Goal: Information Seeking & Learning: Understand process/instructions

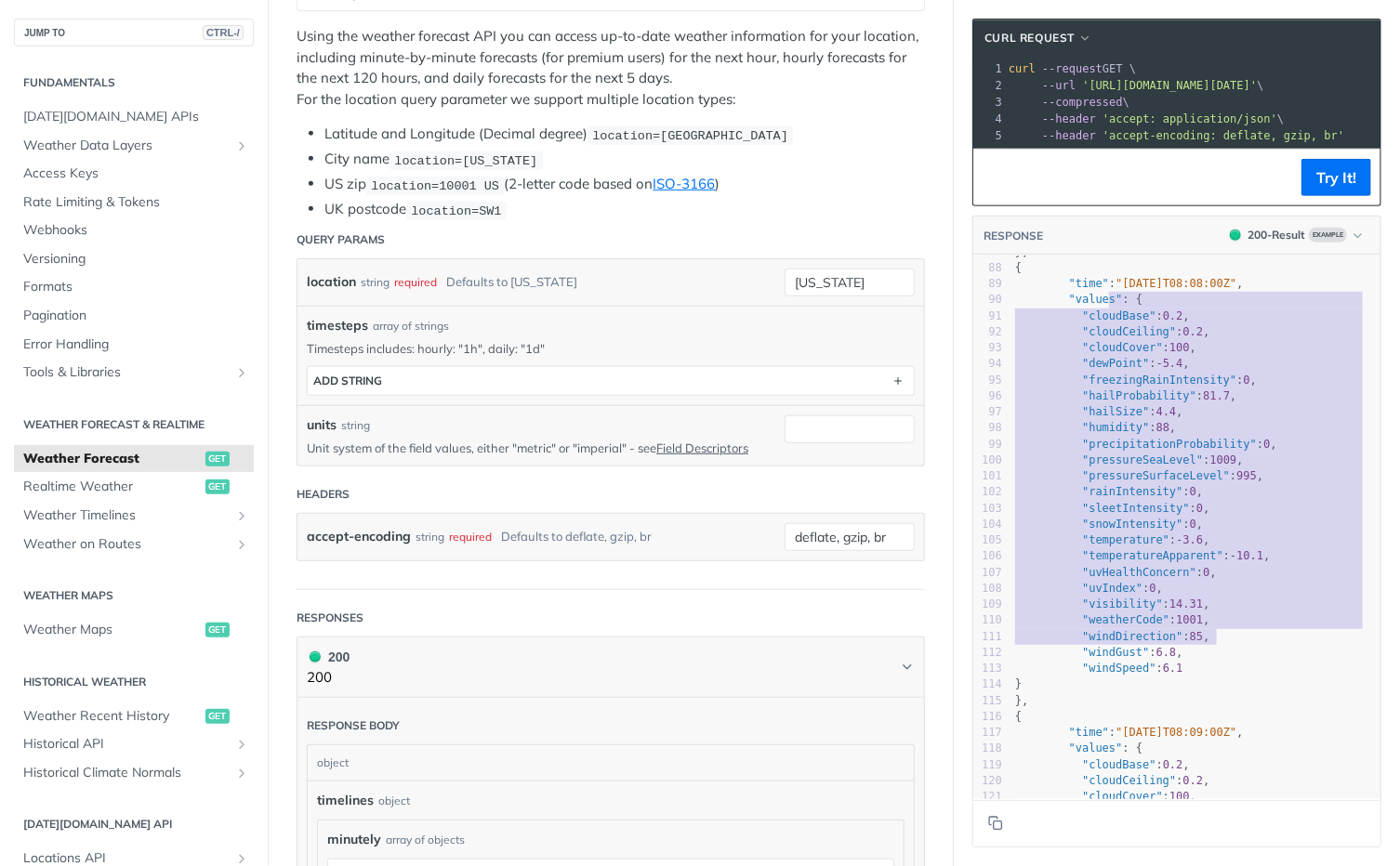
type textarea "s": { "cloudBase": 0.2, "cloudCeiling": 0.2, "cloudCover": 100, "dewPoint": -5.…"
drag, startPoint x: 1105, startPoint y: 309, endPoint x: 1249, endPoint y: 682, distance: 399.8
click at [1249, 682] on div "77 "temperature" : - 3.6 , 78 "temperatureApparent" : - 10.1 , 79 "uvHealthConc…" at bounding box center [1195, 508] width 370 height 850
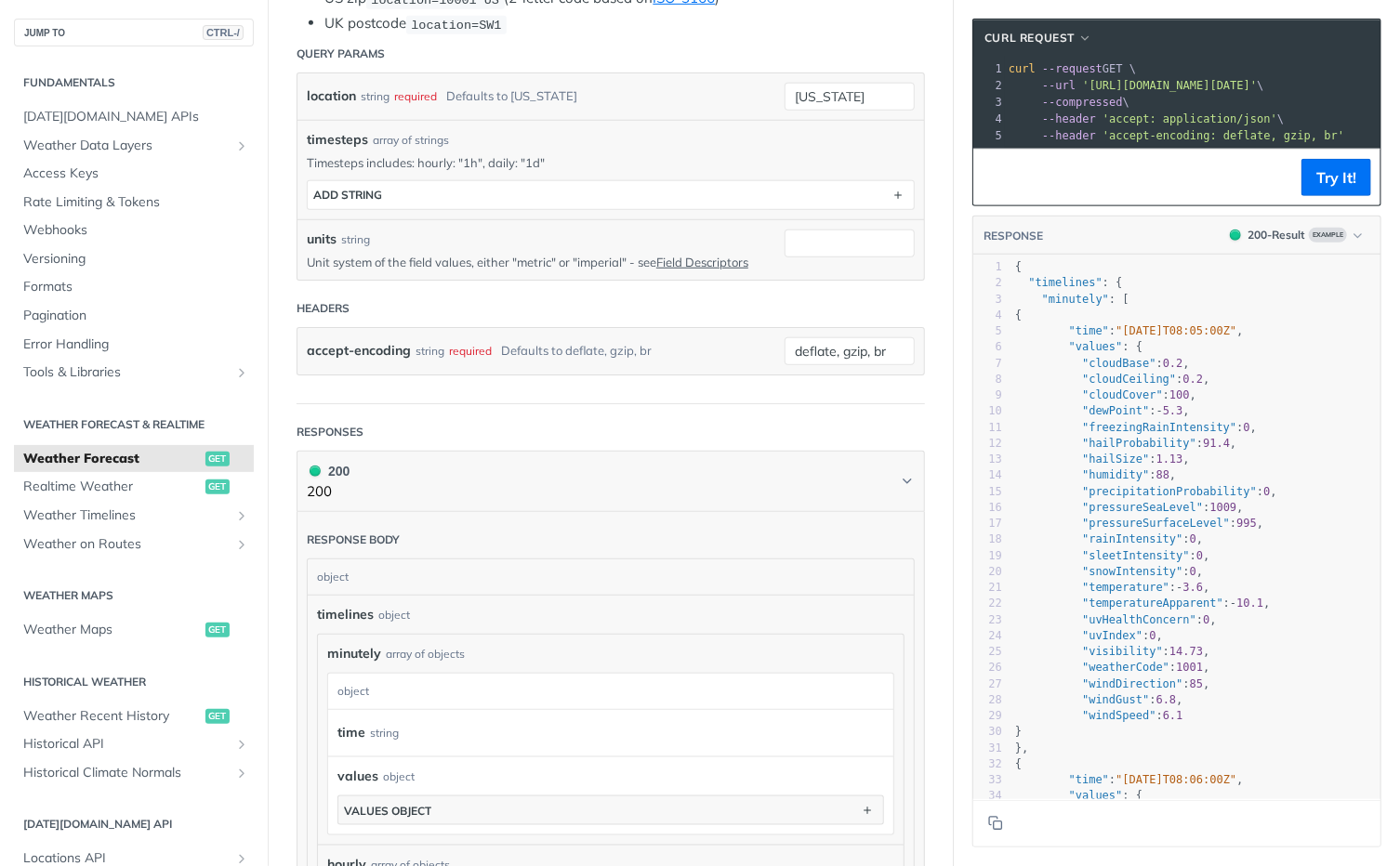
click at [1087, 72] on span "--request" at bounding box center [1072, 68] width 61 height 13
click at [1064, 39] on button "cURL Request" at bounding box center [1038, 38] width 121 height 18
click at [1149, 36] on header "cURL Request LIBRARY cURL HTTPie" at bounding box center [1177, 38] width 407 height 38
click at [1140, 68] on pre "curl --request GET \" at bounding box center [1271, 68] width 531 height 16
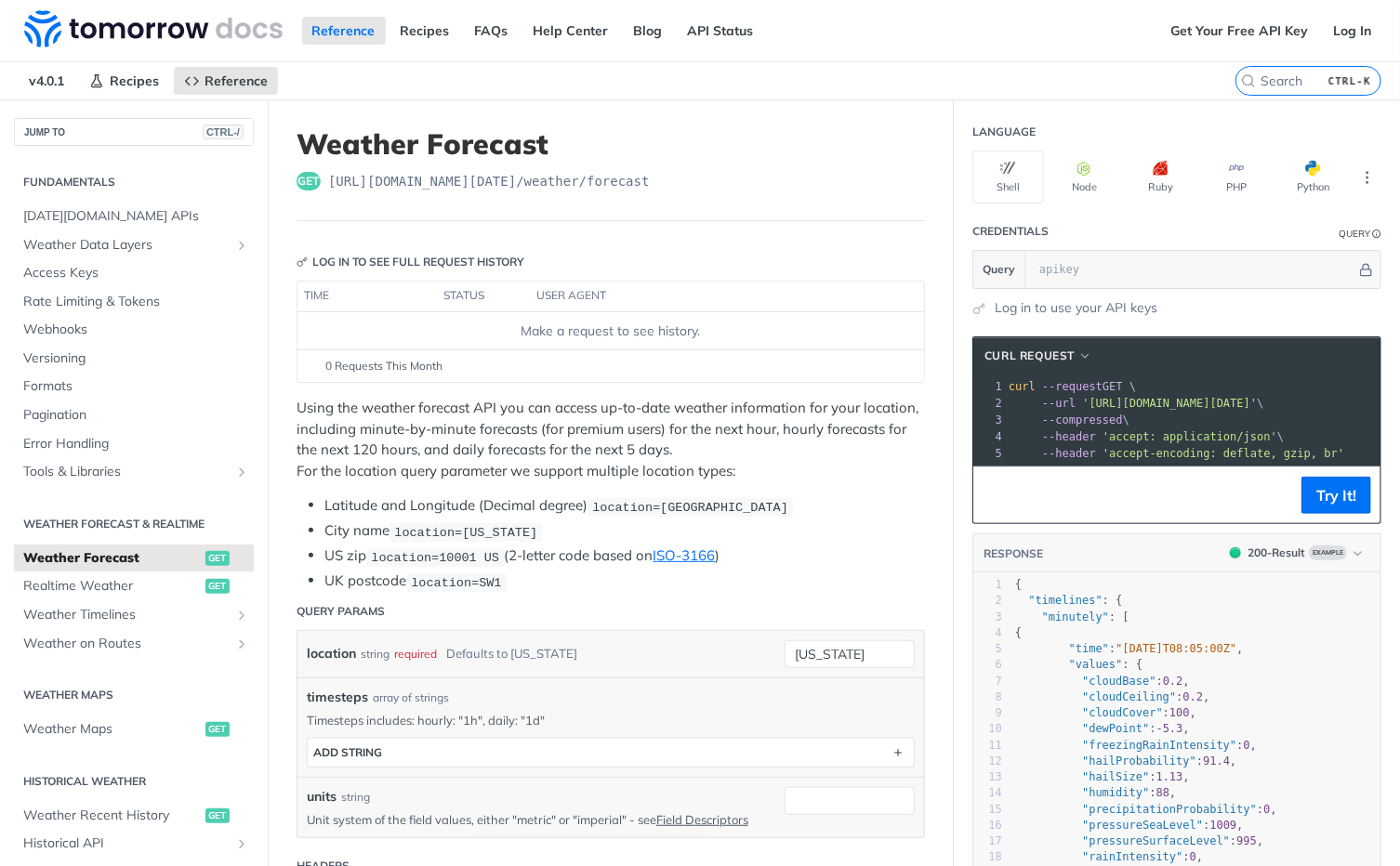
click at [1167, 404] on span "'[URL][DOMAIN_NAME][DATE]'" at bounding box center [1169, 402] width 175 height 13
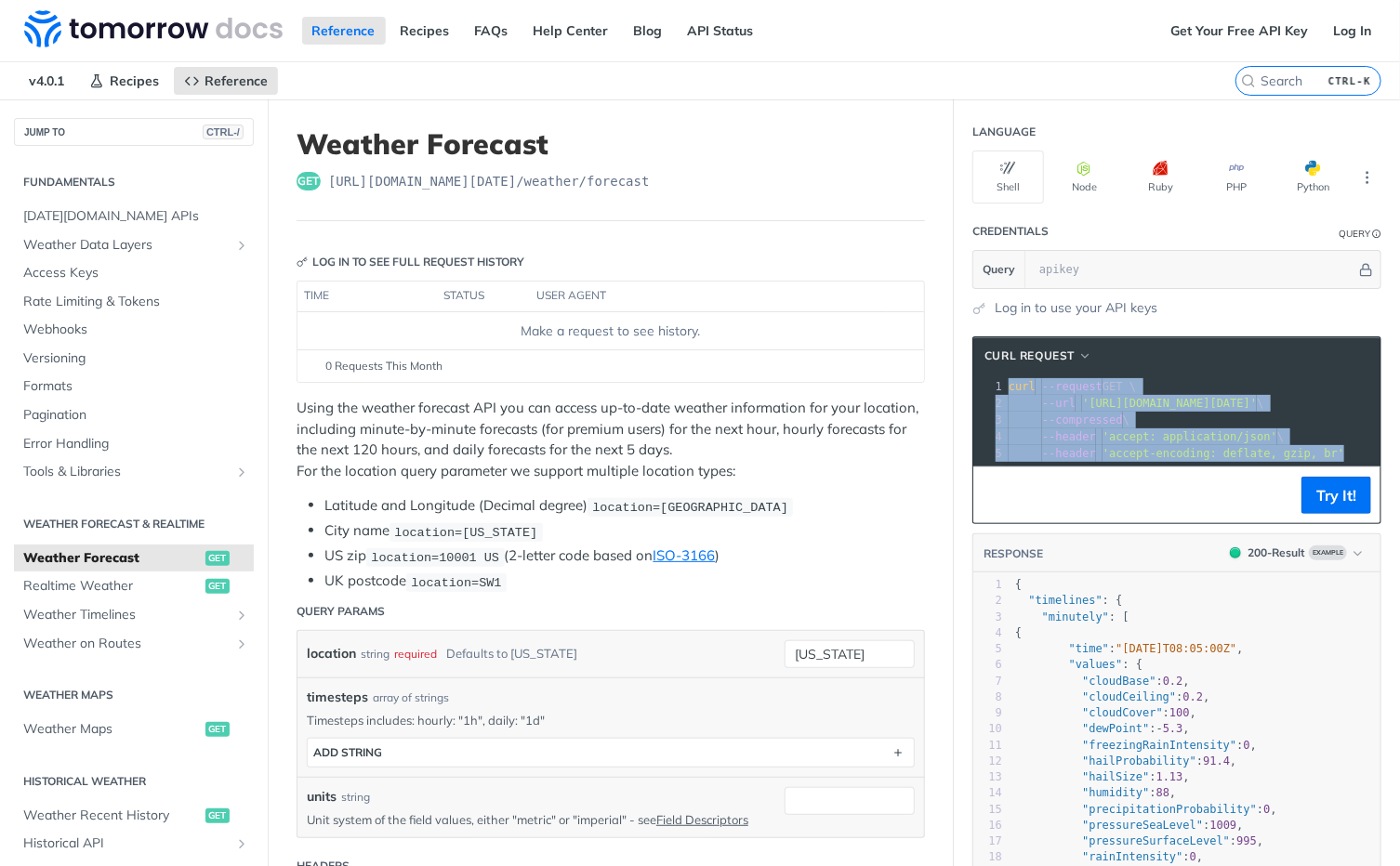
copy div "curl --request GET \ 2 --url '[URL][DOMAIN_NAME][DATE]' \ 3 --compressed \ 4 --…"
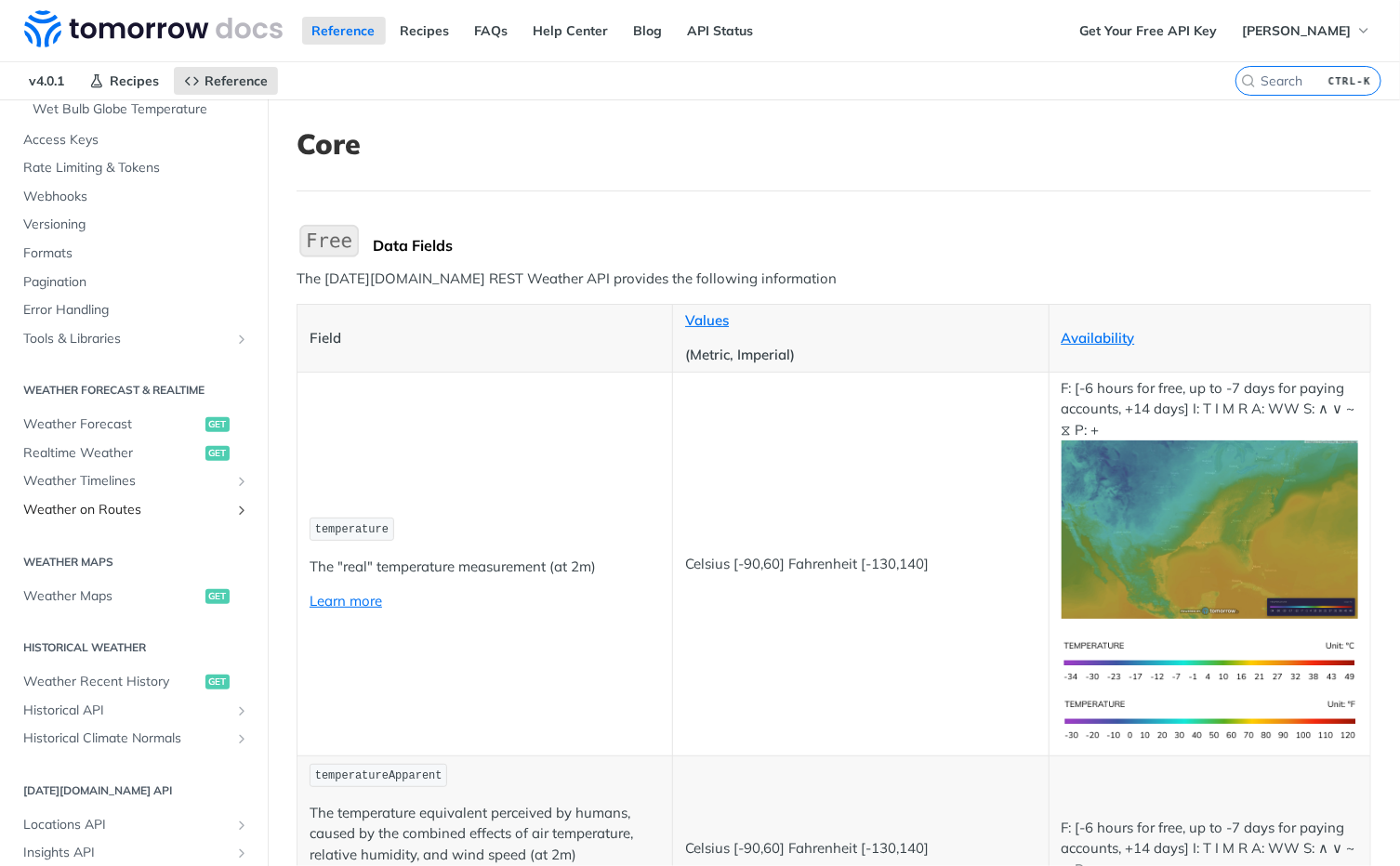
scroll to position [650, 0]
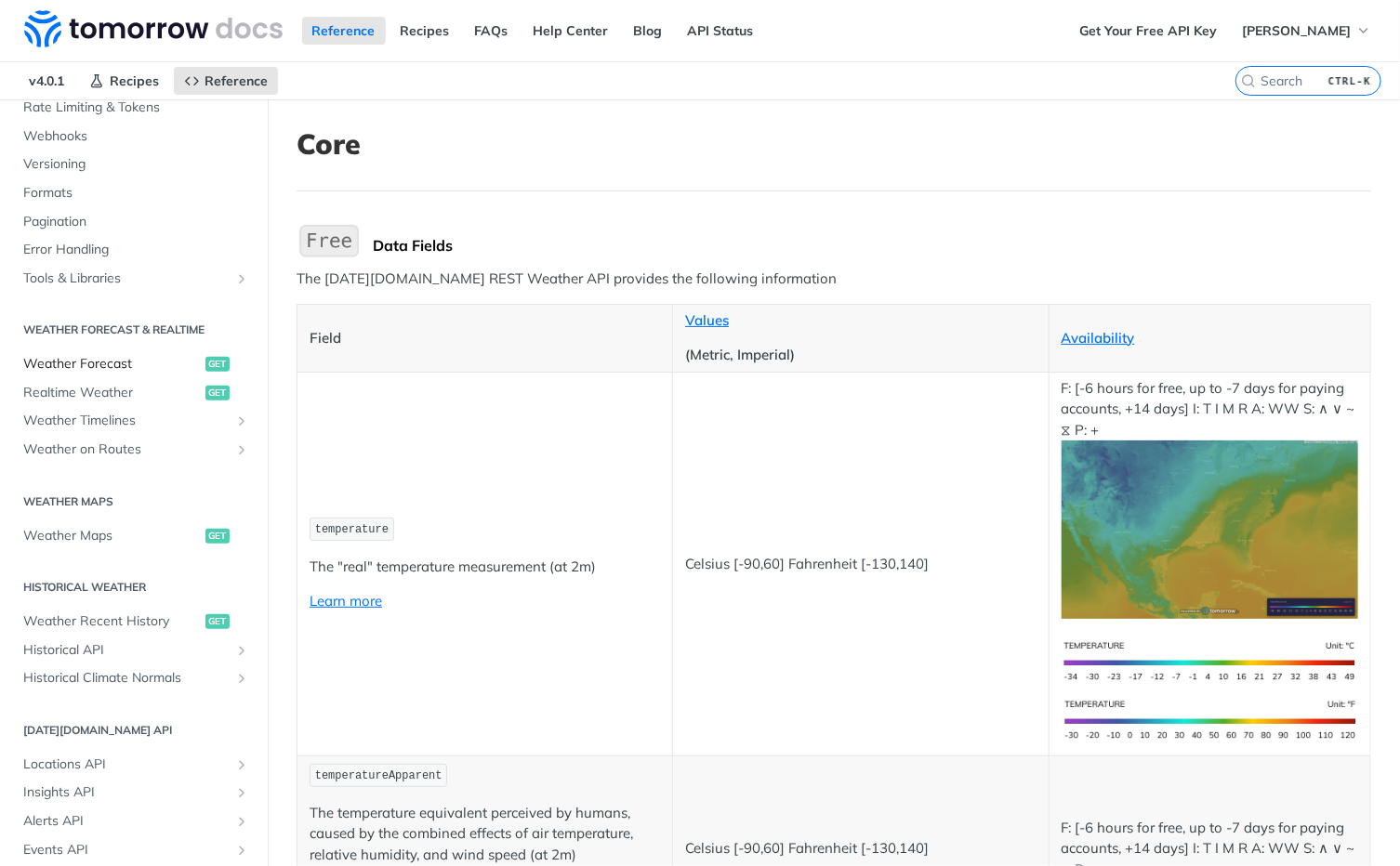
click at [82, 365] on span "Weather Forecast" at bounding box center [112, 364] width 178 height 18
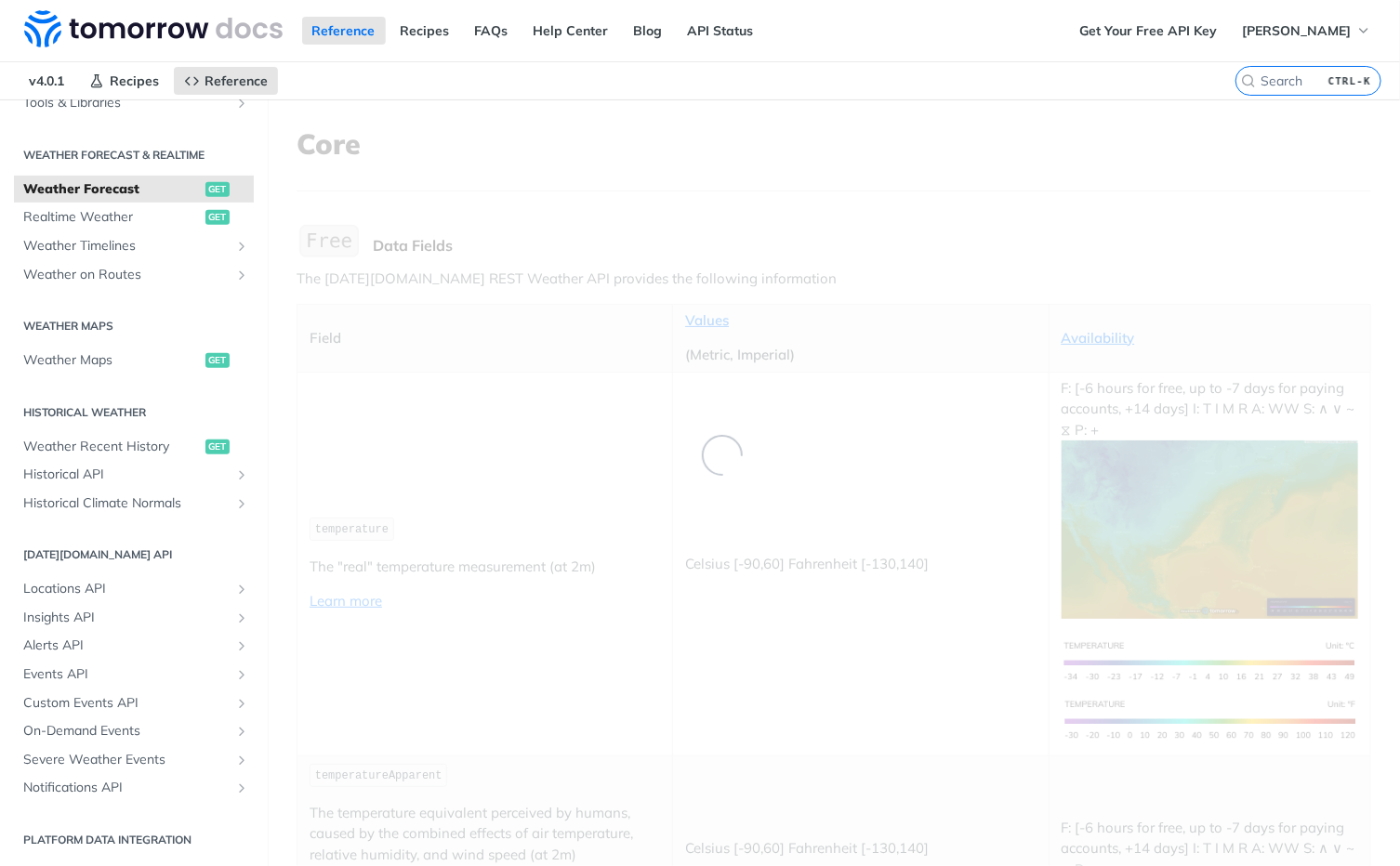
scroll to position [193, 0]
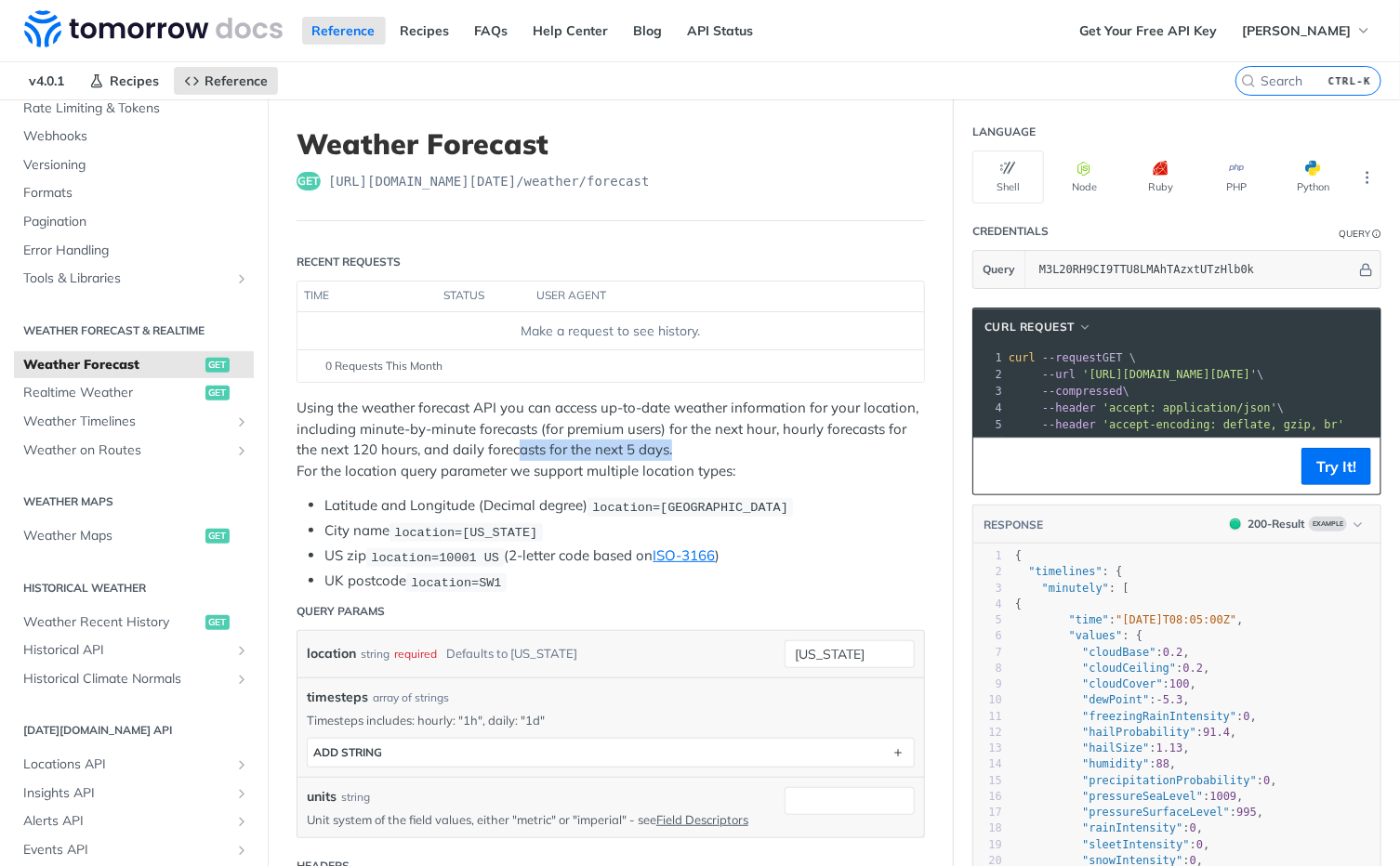
drag, startPoint x: 599, startPoint y: 446, endPoint x: 756, endPoint y: 449, distance: 157.0
click at [756, 449] on p "Using the weather forecast API you can access up-to-date weather information fo…" at bounding box center [610, 439] width 628 height 84
drag, startPoint x: 586, startPoint y: 428, endPoint x: 728, endPoint y: 421, distance: 142.2
click at [728, 421] on p "Using the weather forecast API you can access up-to-date weather information fo…" at bounding box center [610, 439] width 628 height 84
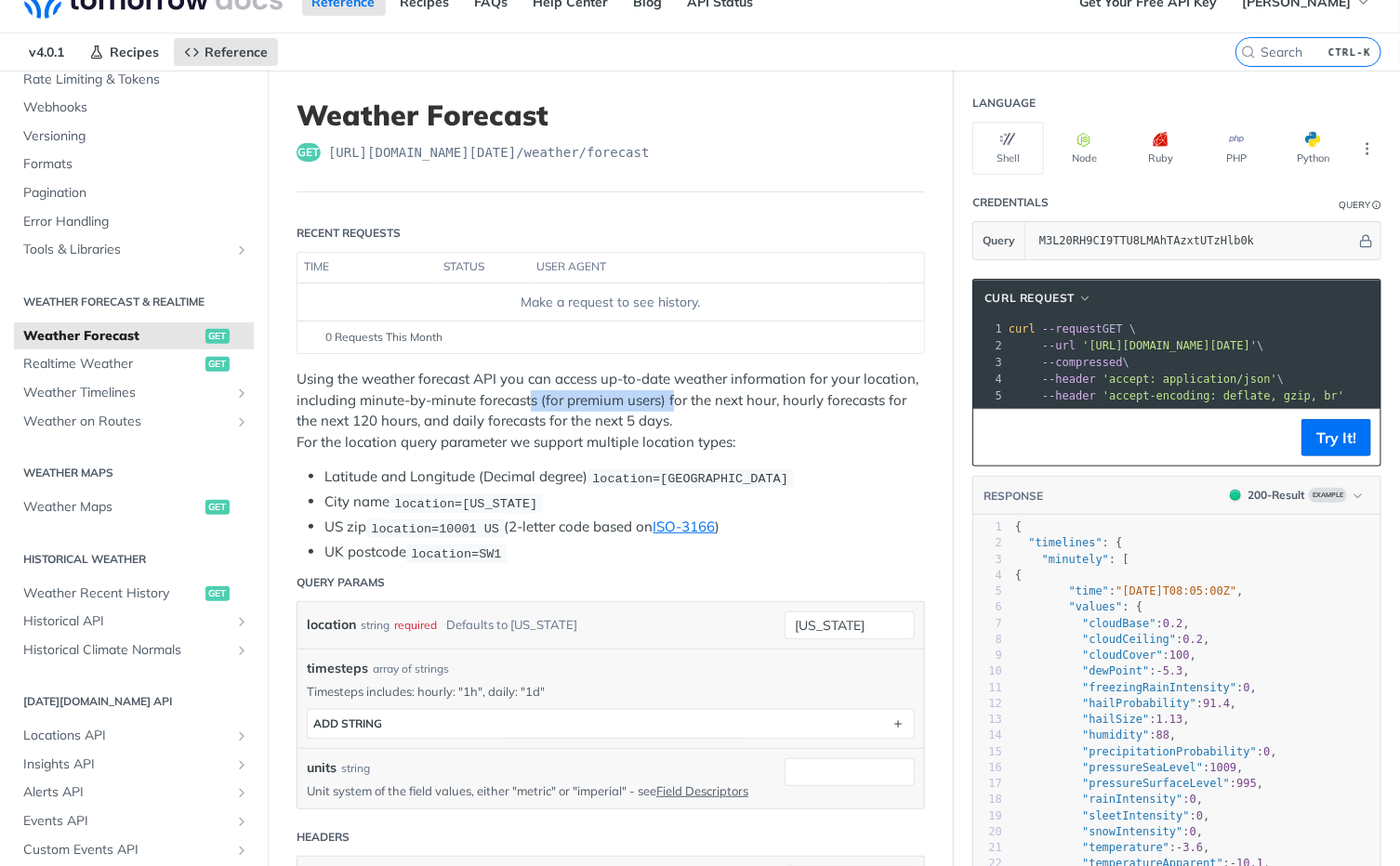
scroll to position [0, 0]
